Goal: Register for event/course

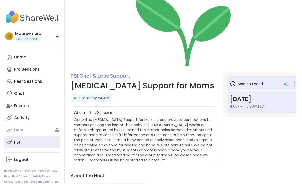
click at [26, 139] on link "PSI" at bounding box center [32, 142] width 56 height 12
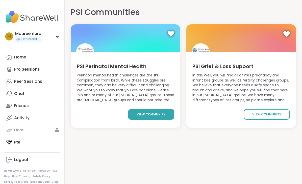
click at [151, 113] on span "view community" at bounding box center [151, 114] width 29 height 5
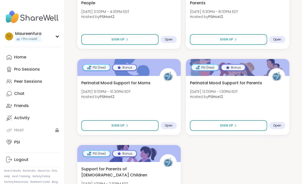
scroll to position [1086, 0]
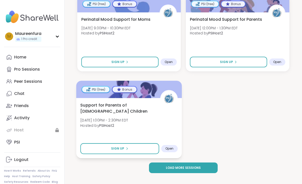
click at [154, 123] on div "Support for Parents of [DEMOGRAPHIC_DATA] Children [DATE] 1:00PM - 2:30PM EDT H…" at bounding box center [128, 116] width 97 height 29
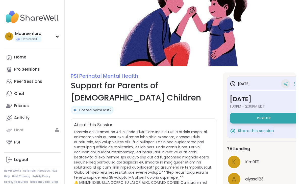
click at [287, 81] on div at bounding box center [285, 83] width 9 height 9
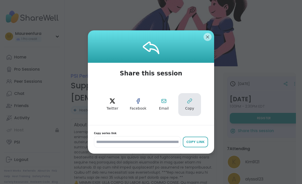
click at [187, 103] on icon at bounding box center [189, 101] width 4 height 4
